Goal: Information Seeking & Learning: Learn about a topic

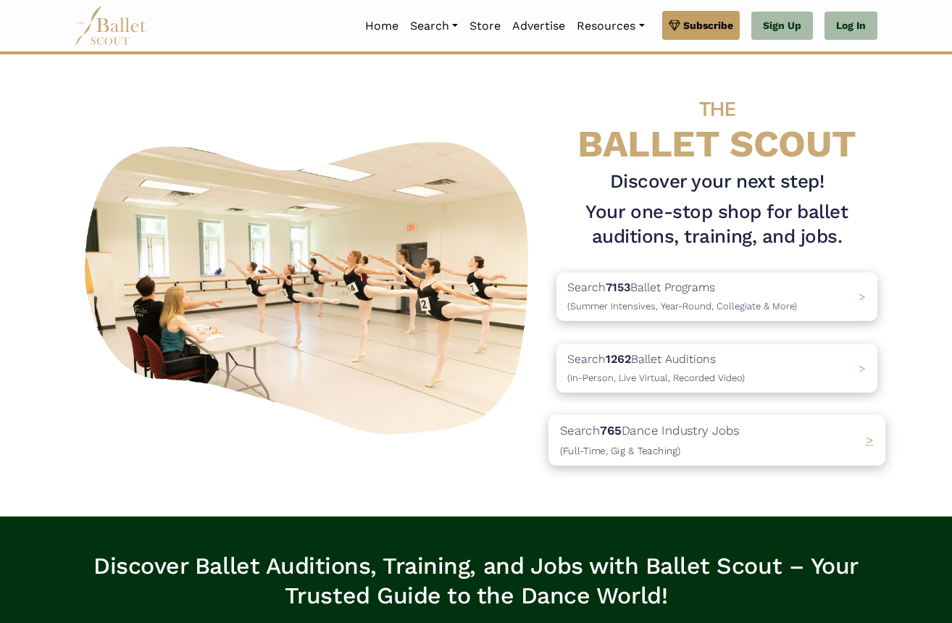
click at [726, 443] on p "Search 765 Dance Industry Jobs ([DEMOGRAPHIC_DATA], [DEMOGRAPHIC_DATA] & Teachi…" at bounding box center [650, 439] width 180 height 39
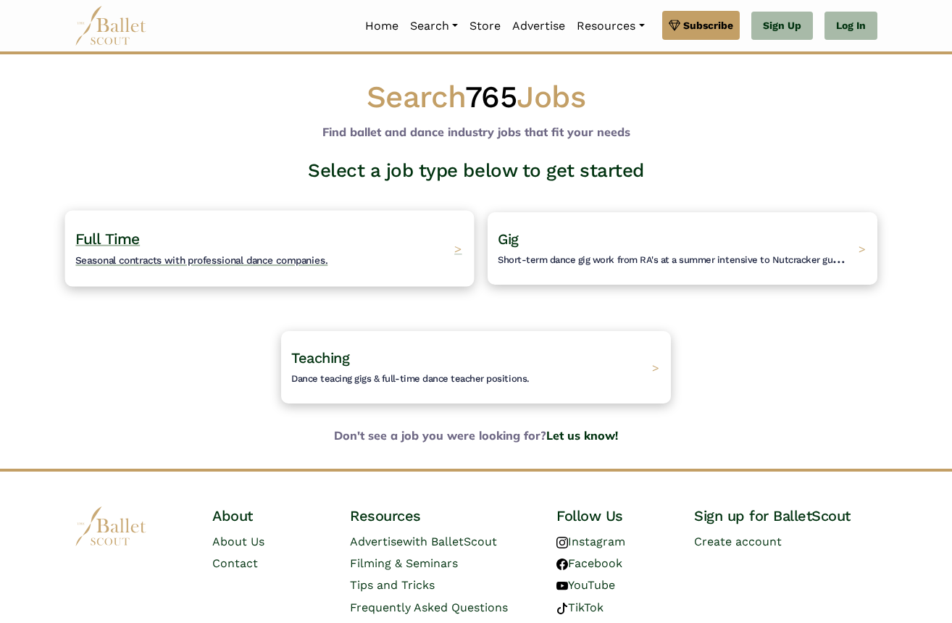
click at [423, 247] on div "Full Time Seasonal contracts with professional dance companies. >" at bounding box center [269, 248] width 409 height 76
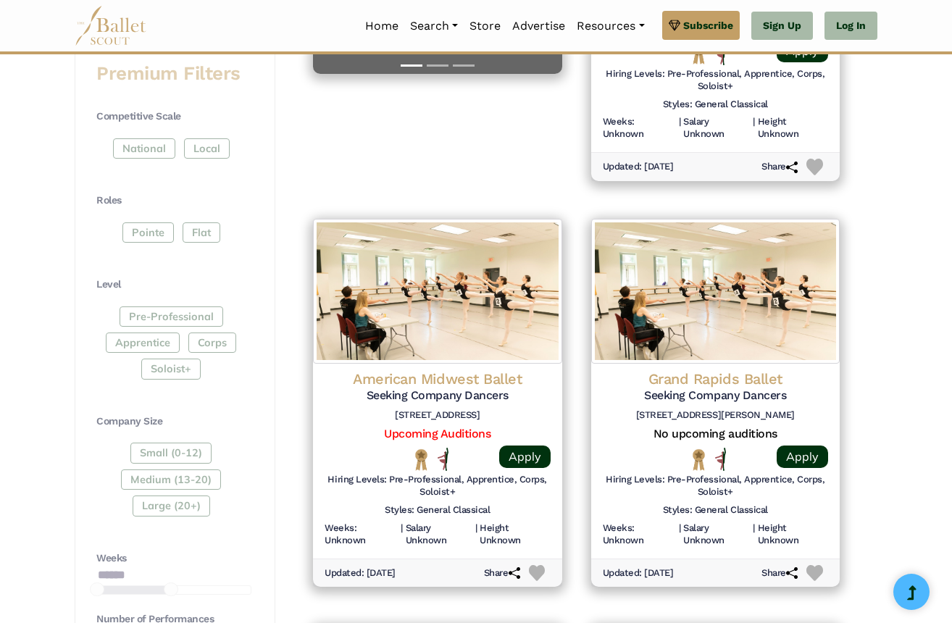
scroll to position [550, 0]
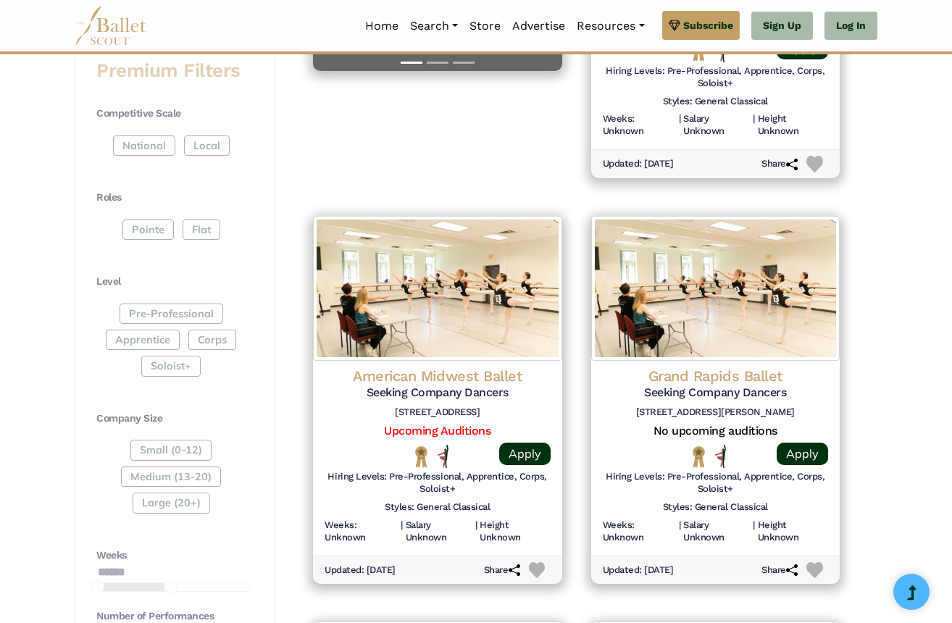
click at [201, 469] on div "Small (0-12) Medium (13-20) Large (20+)" at bounding box center [173, 479] width 155 height 79
click at [171, 463] on div "Small (0-12) Medium (13-20) Large (20+)" at bounding box center [173, 479] width 155 height 79
click at [170, 469] on div "Small (0-12) Medium (13-20) Large (20+)" at bounding box center [173, 479] width 155 height 79
click at [152, 470] on div "Small (0-12) Medium (13-20) Large (20+)" at bounding box center [173, 479] width 155 height 79
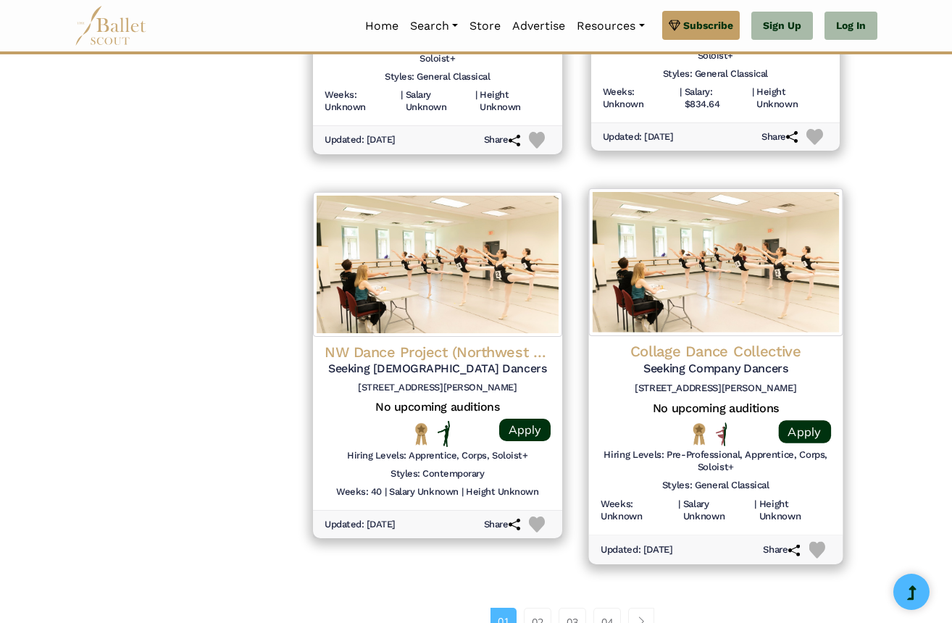
scroll to position [1902, 0]
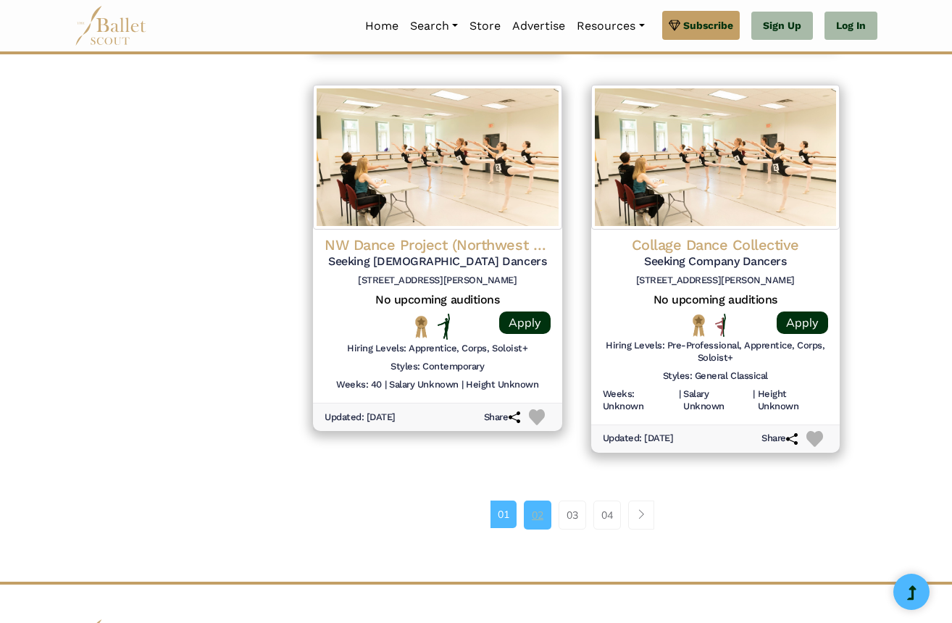
click at [542, 500] on link "02" at bounding box center [538, 514] width 28 height 29
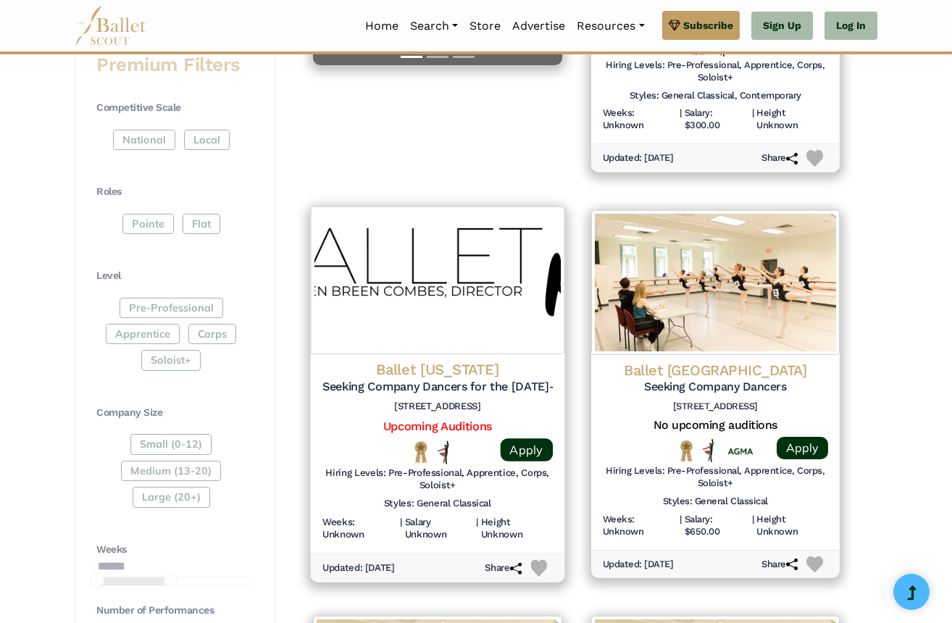
scroll to position [558, 0]
